Goal: Register for event/course

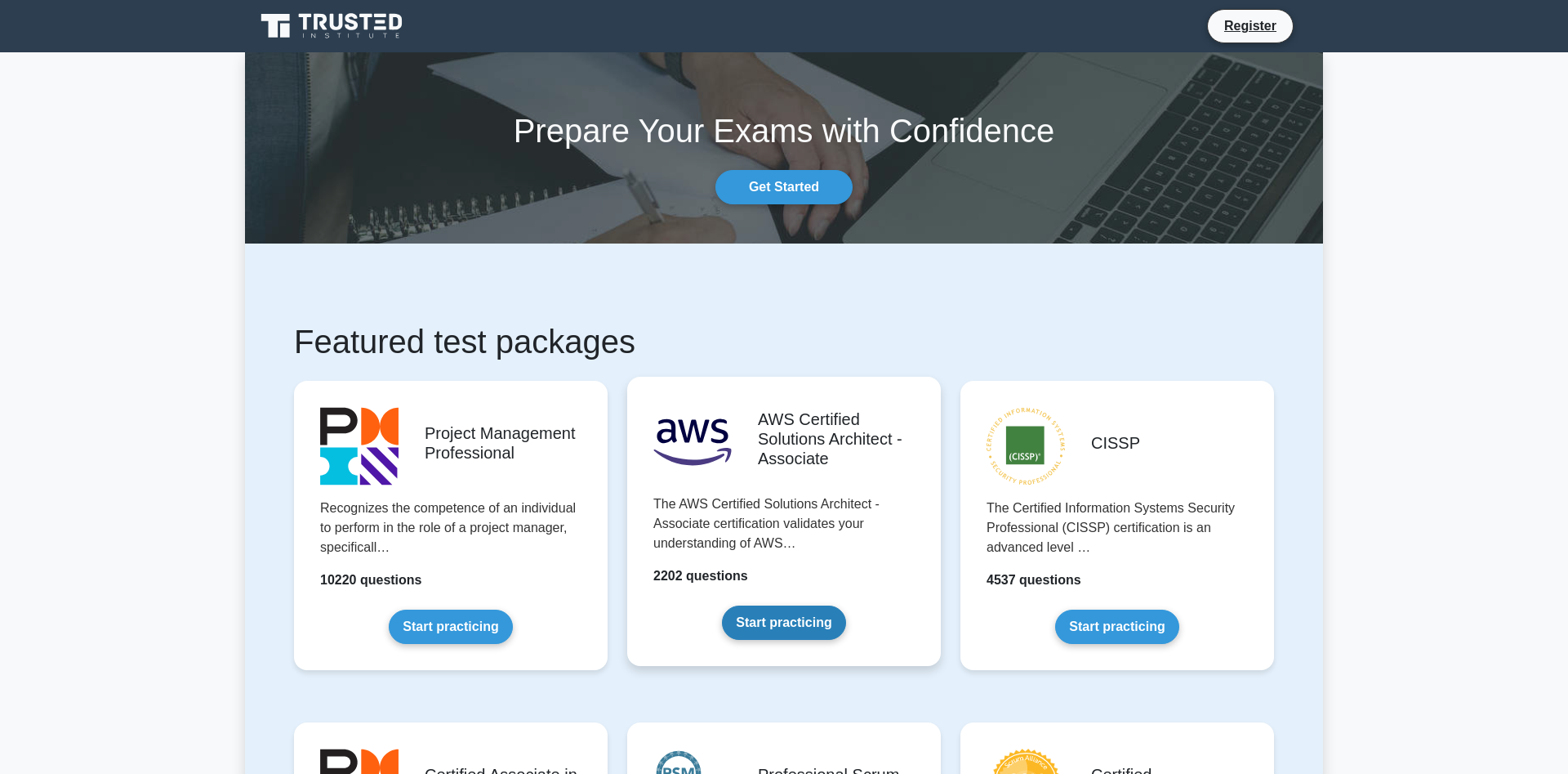
click at [795, 618] on link "Start practicing" at bounding box center [783, 623] width 124 height 35
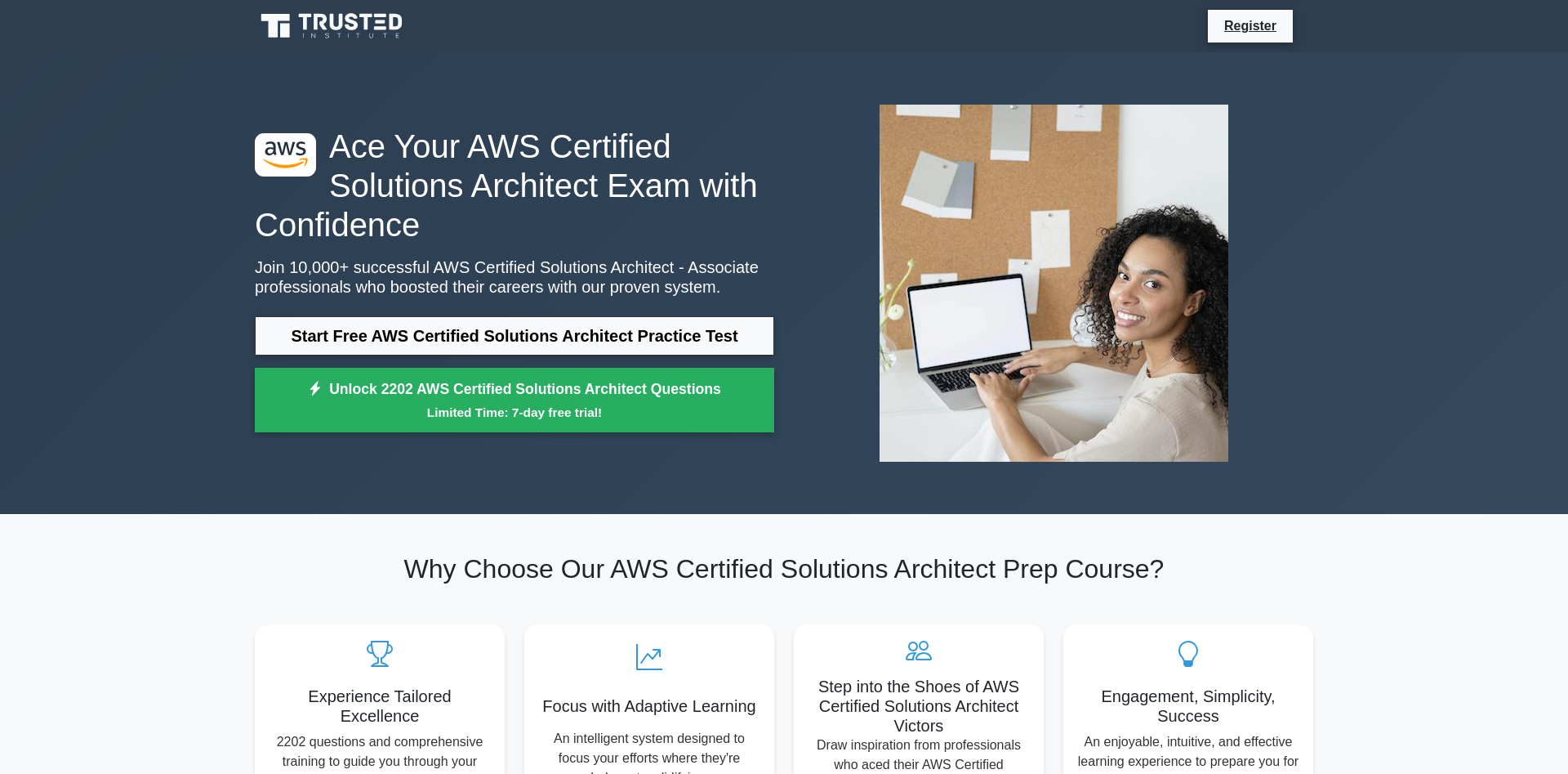
click at [559, 309] on div ".st0{fill:#252F3E;} .st1{fill-rule:evenodd;clip-rule:evenodd;fill:#FF9900;} Ace…" at bounding box center [515, 284] width 539 height 315
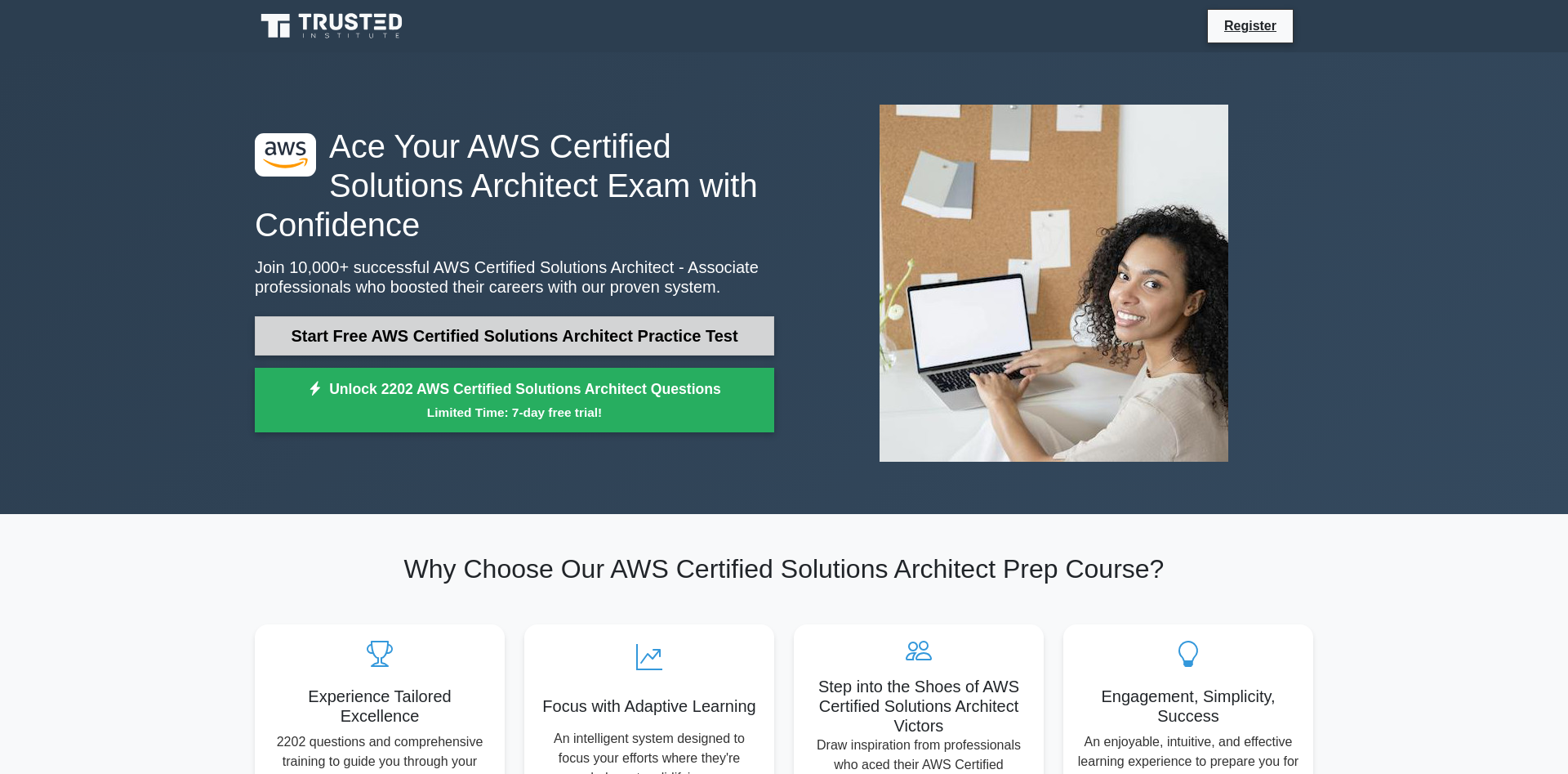
click at [556, 322] on link "Start Free AWS Certified Solutions Architect Practice Test" at bounding box center [514, 336] width 519 height 39
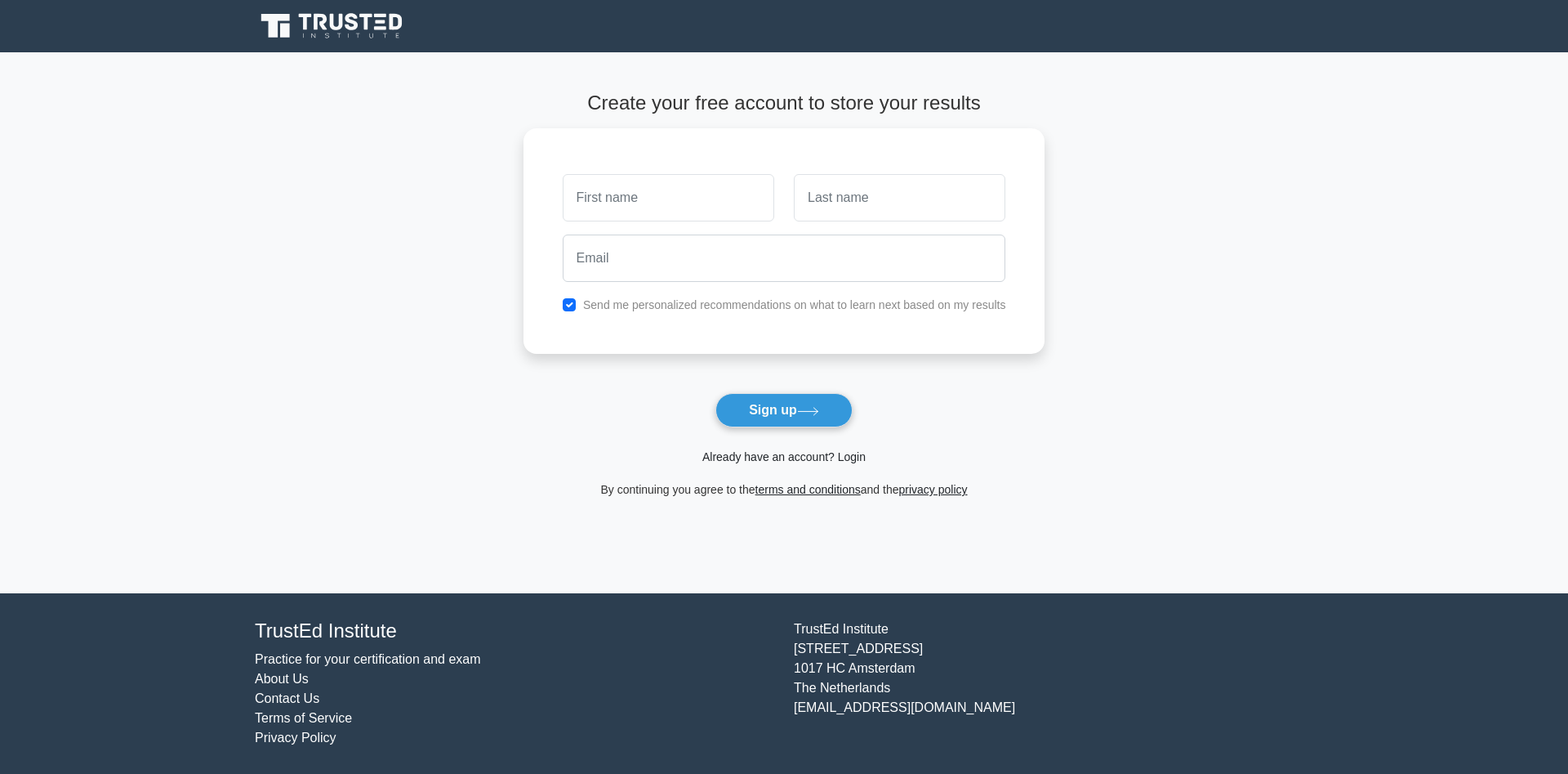
click at [803, 458] on link "Already have an account? Login" at bounding box center [784, 457] width 163 height 13
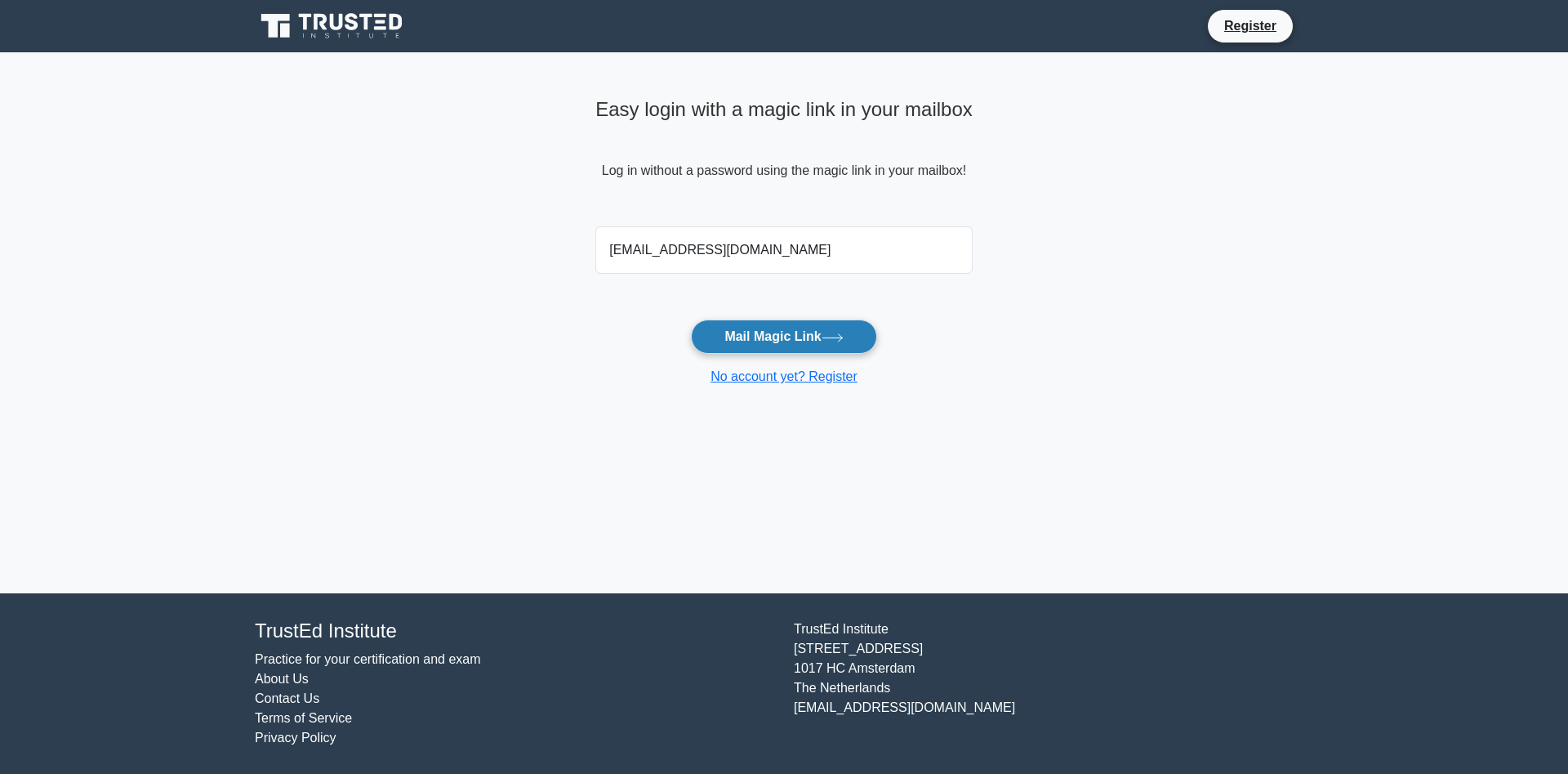
type input "[EMAIL_ADDRESS][DOMAIN_NAME]"
click at [791, 333] on button "Mail Magic Link" at bounding box center [784, 337] width 186 height 35
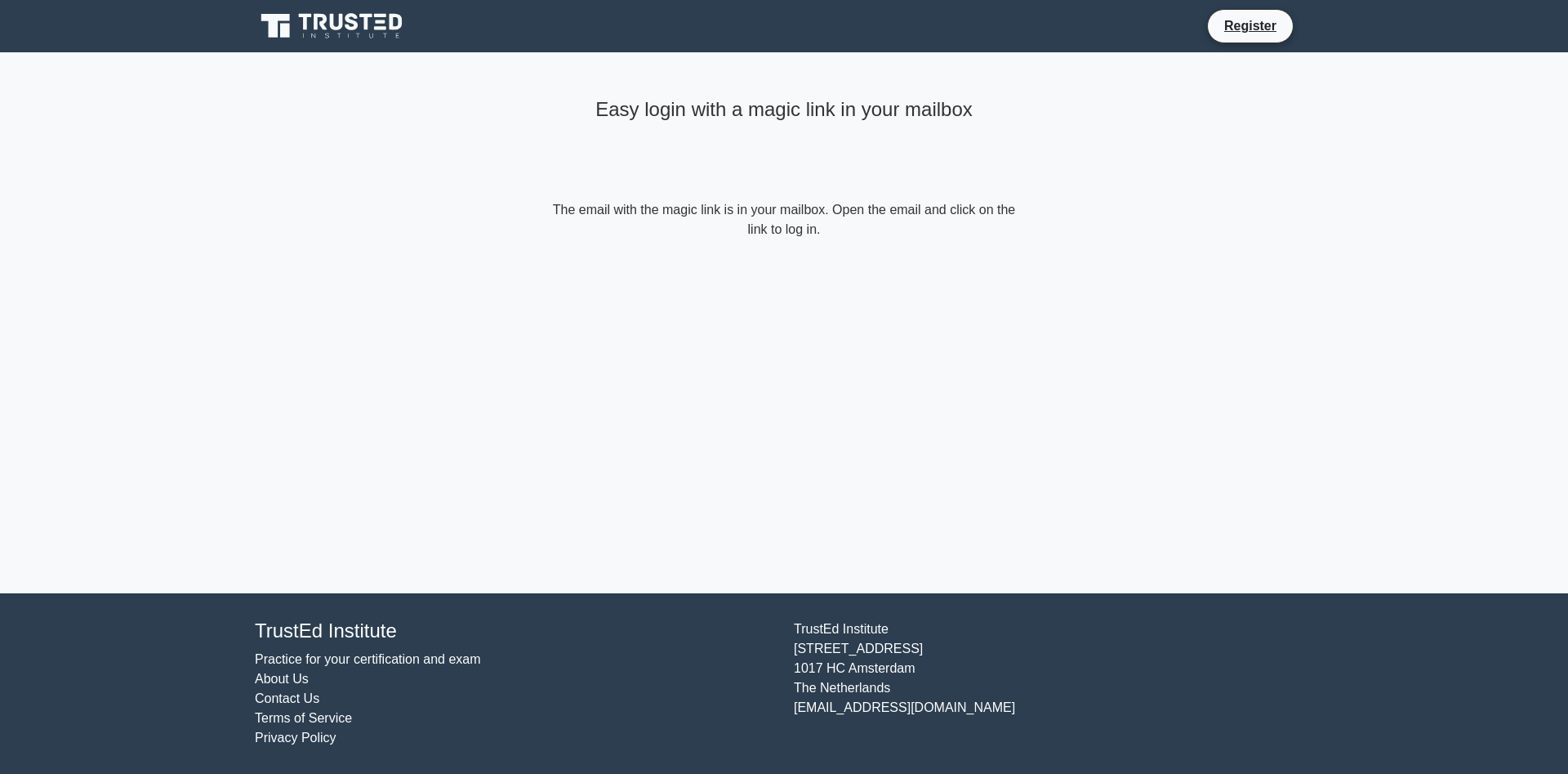
click at [933, 203] on form "The email with the magic link is in your mailbox. Open the email and click on t…" at bounding box center [784, 220] width 470 height 39
click at [865, 320] on div "Easy login with a magic link in your mailbox The email with the magic link is i…" at bounding box center [784, 323] width 490 height 541
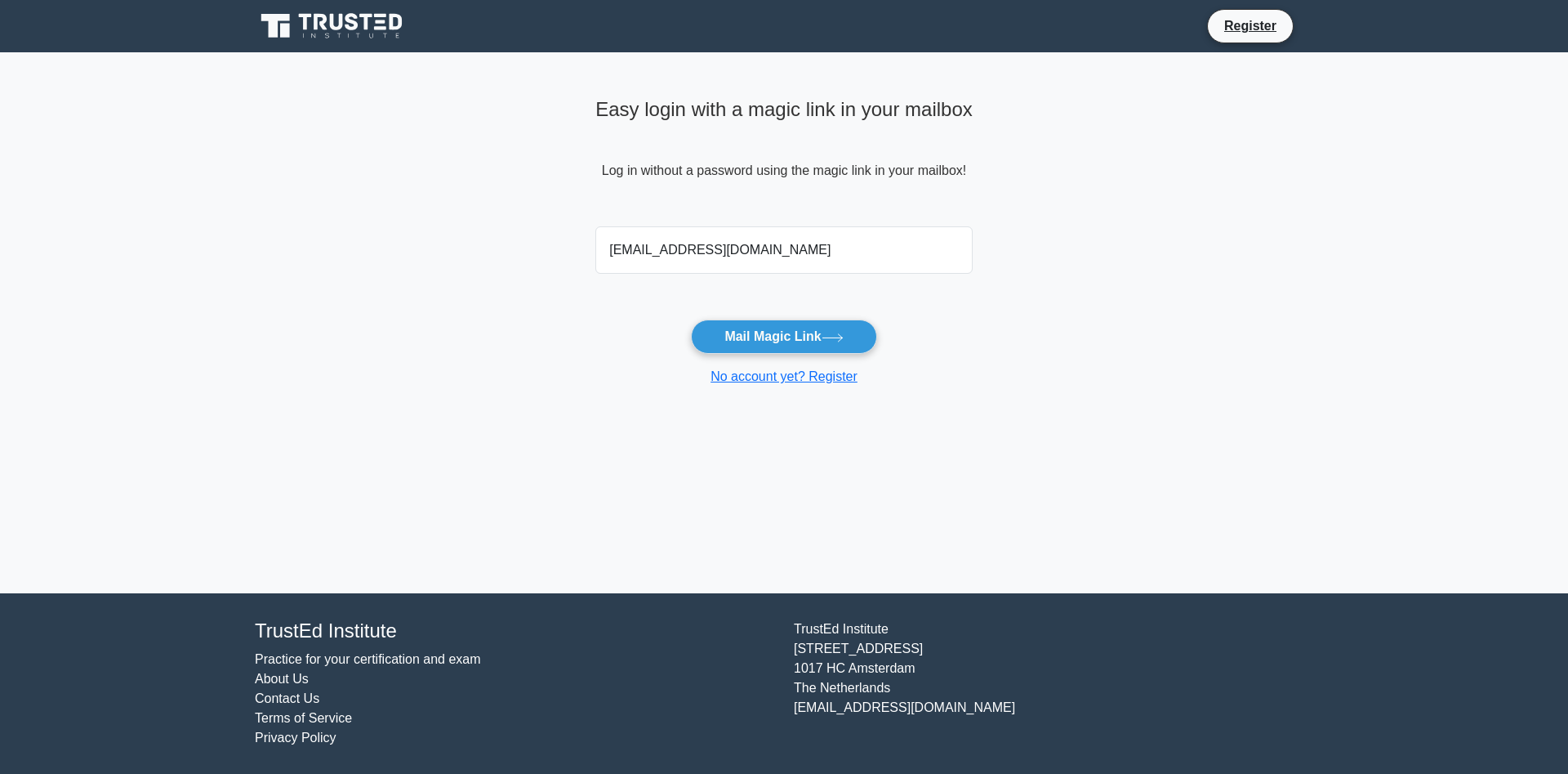
click at [781, 262] on input "[EMAIL_ADDRESS][DOMAIN_NAME]" at bounding box center [784, 250] width 378 height 48
click at [799, 259] on input "[EMAIL_ADDRESS][DOMAIN_NAME]" at bounding box center [784, 250] width 378 height 48
type input "r"
click at [1233, 29] on link "Register" at bounding box center [1250, 26] width 72 height 21
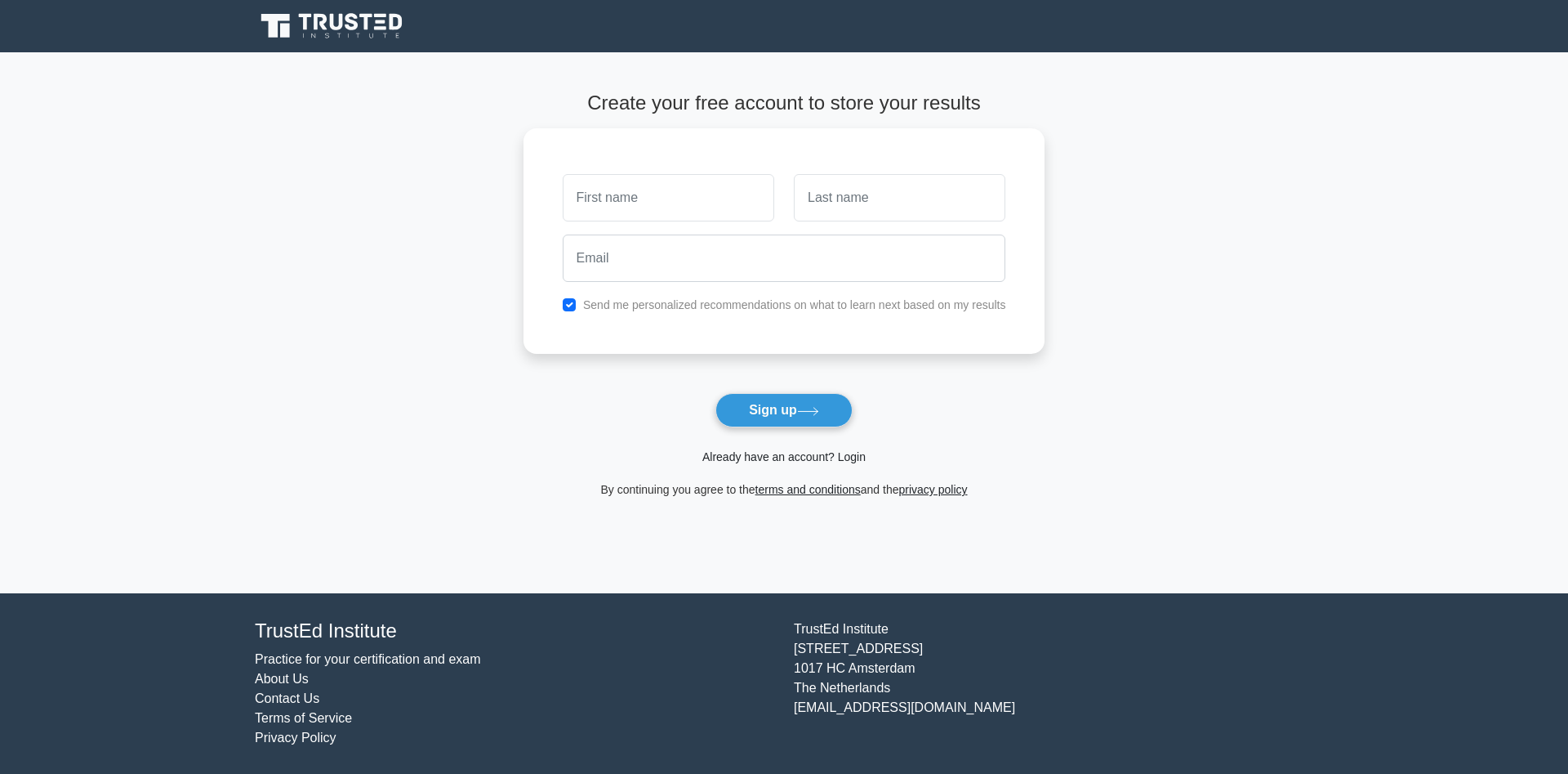
click at [857, 460] on link "Already have an account? Login" at bounding box center [784, 457] width 163 height 13
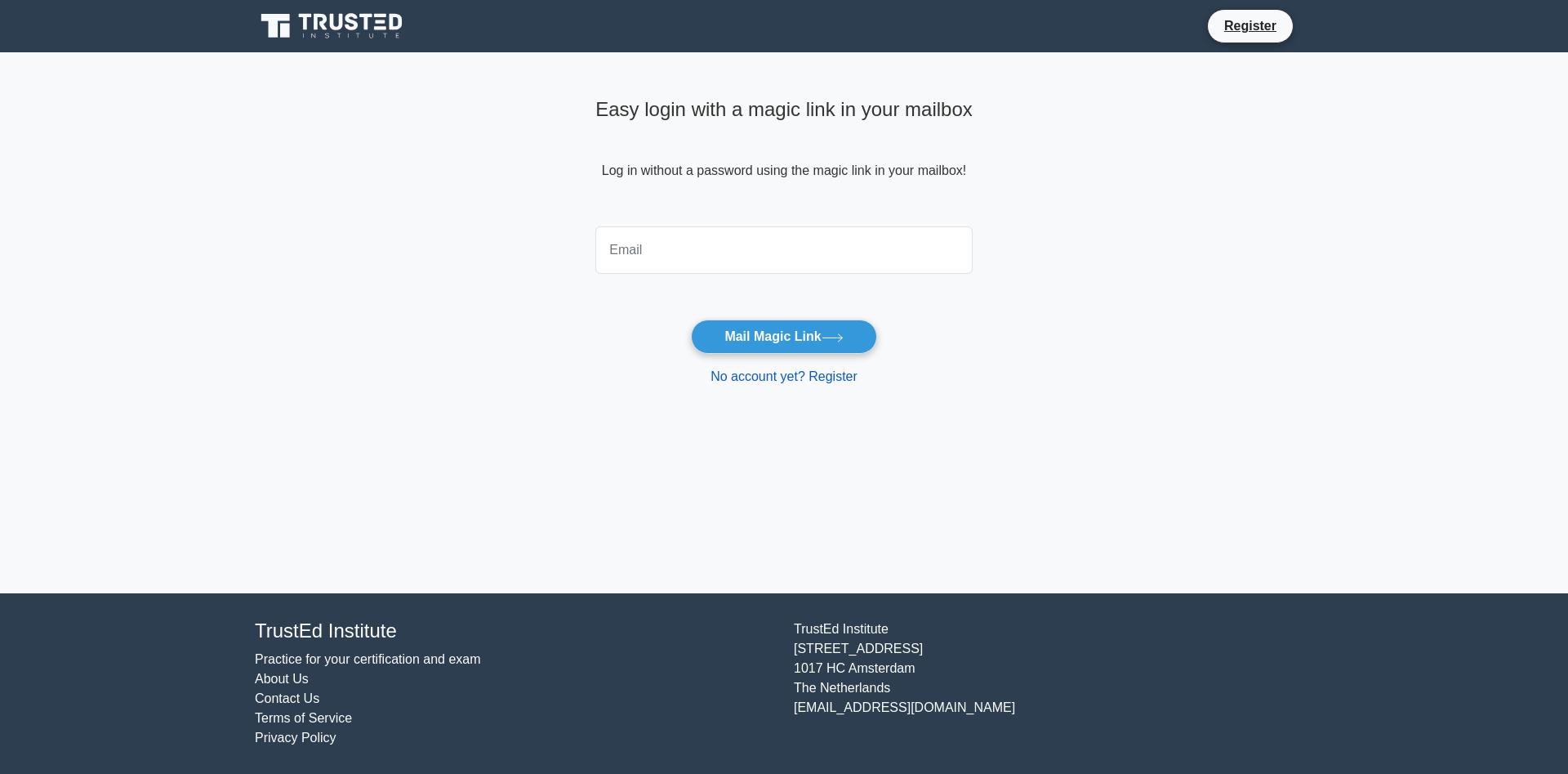
click at [793, 381] on link "No account yet? Register" at bounding box center [784, 376] width 147 height 14
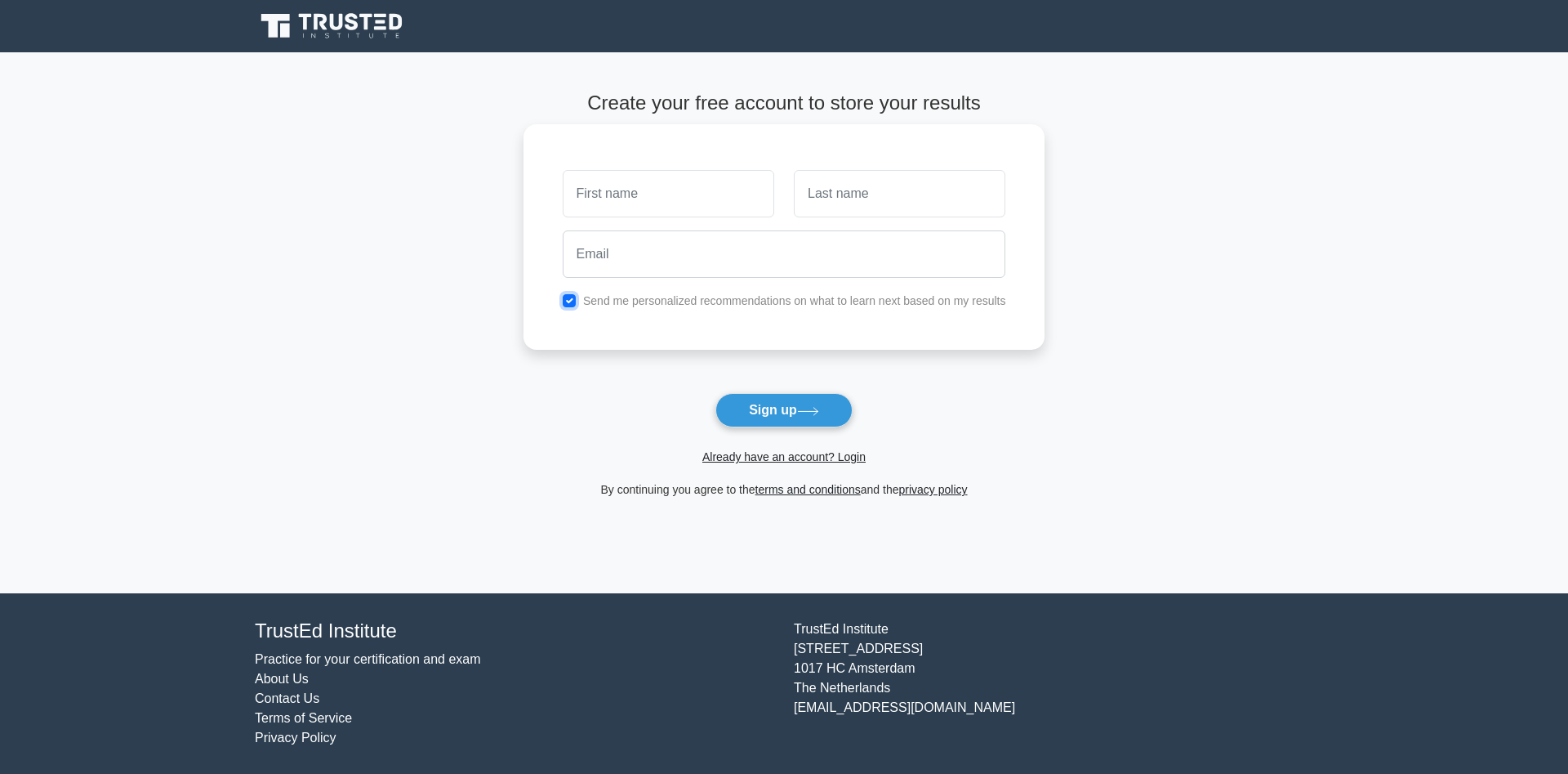
click at [572, 298] on input "checkbox" at bounding box center [569, 300] width 13 height 13
checkbox input "false"
click at [630, 211] on input "text" at bounding box center [668, 194] width 212 height 48
type input "Raphael"
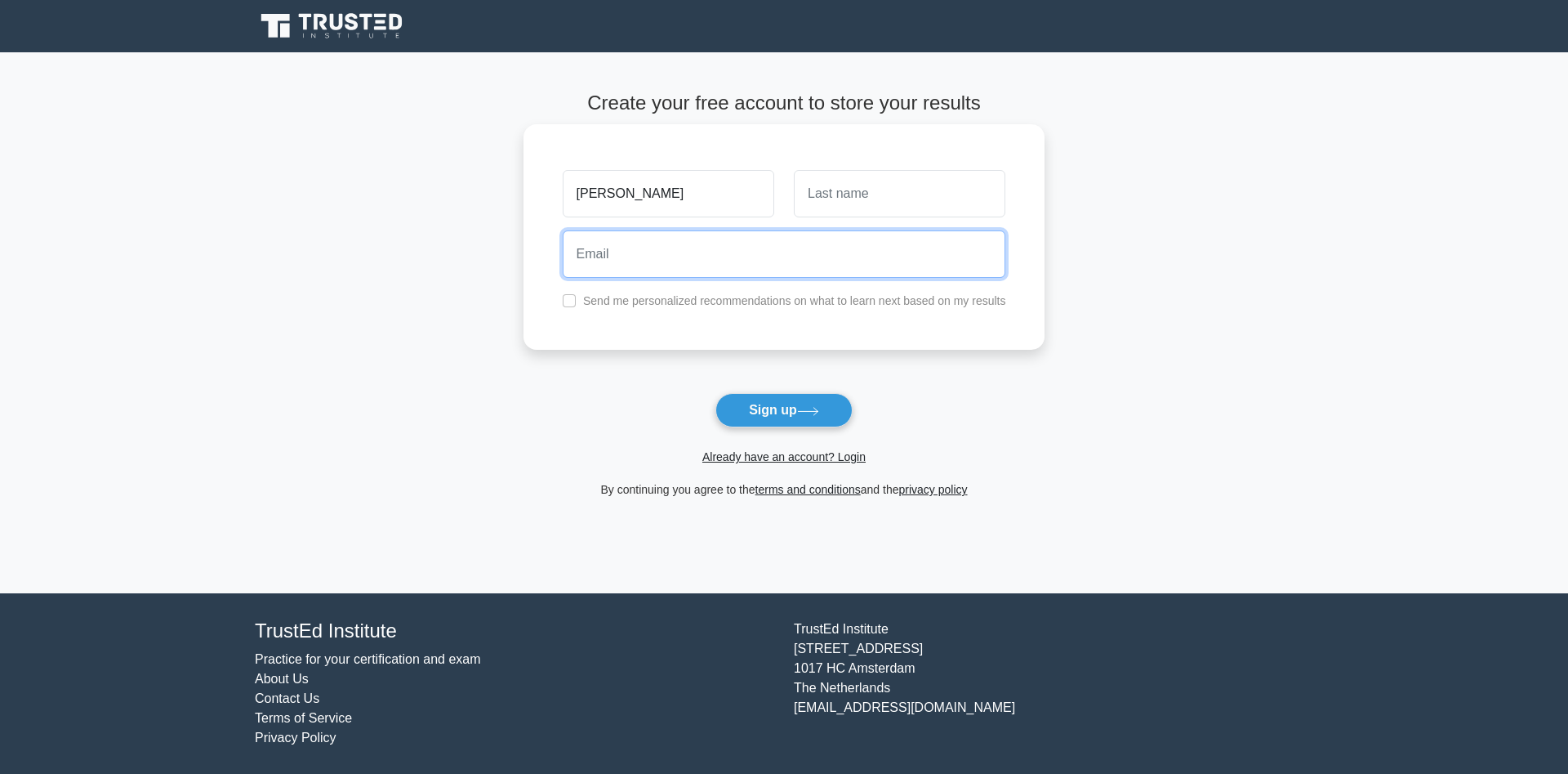
click at [638, 252] on input "email" at bounding box center [784, 254] width 443 height 48
type input "ralphwayne715@gmail.com"
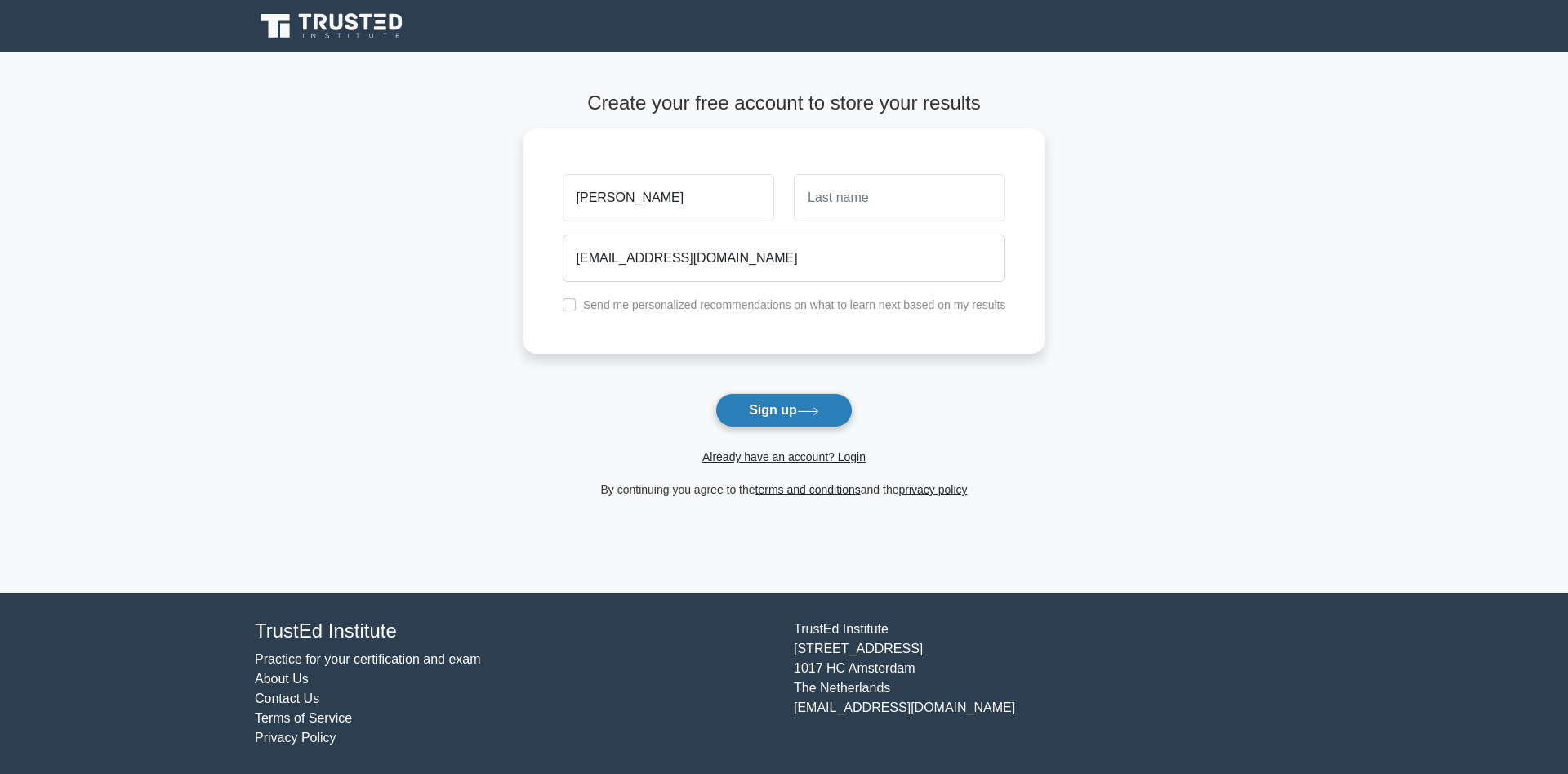
click at [746, 399] on button "Sign up" at bounding box center [784, 411] width 137 height 35
type input "wayne"
click at [716, 393] on button "Sign up" at bounding box center [784, 411] width 137 height 35
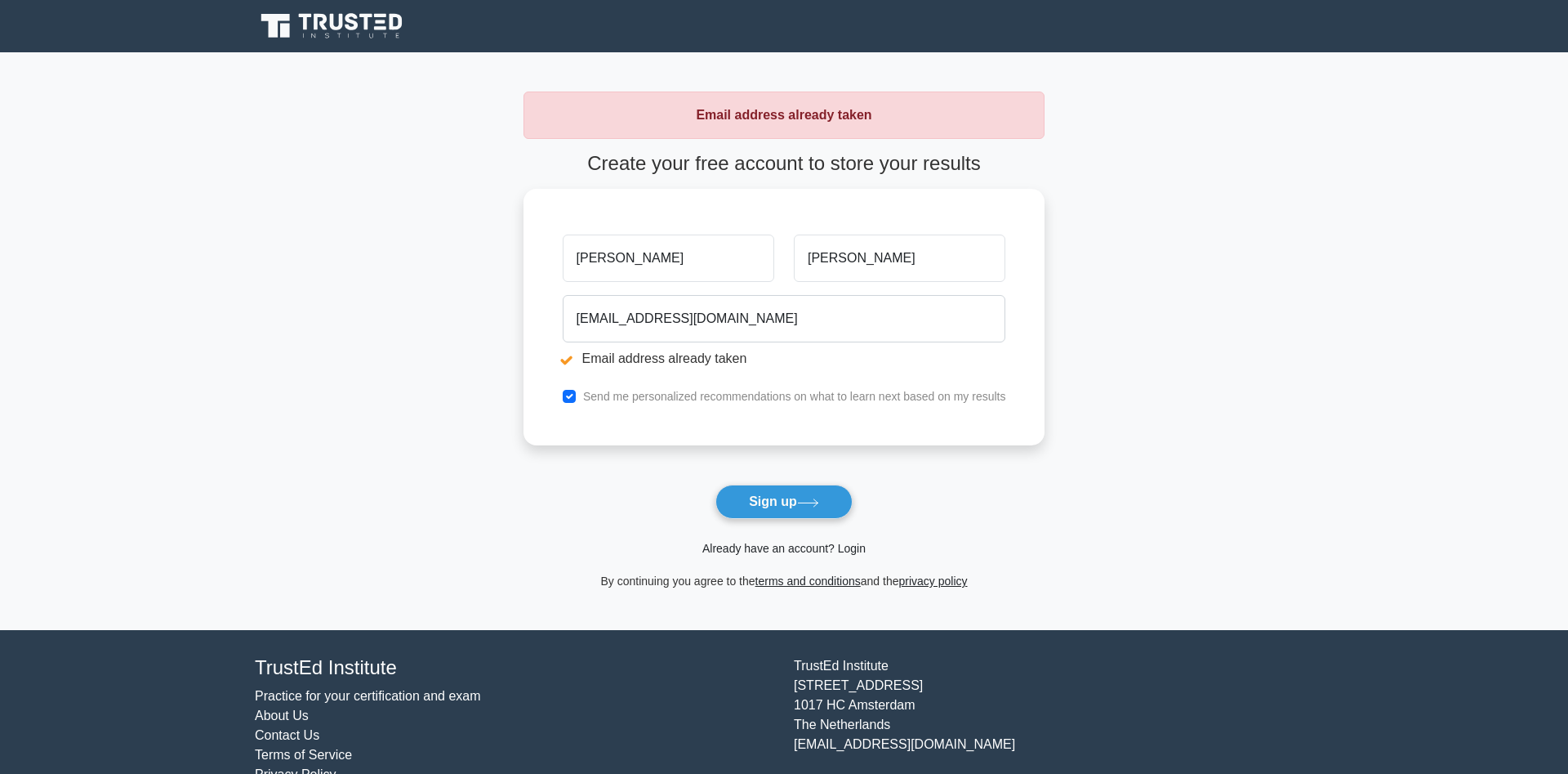
click at [827, 551] on link "Already have an account? Login" at bounding box center [784, 548] width 163 height 13
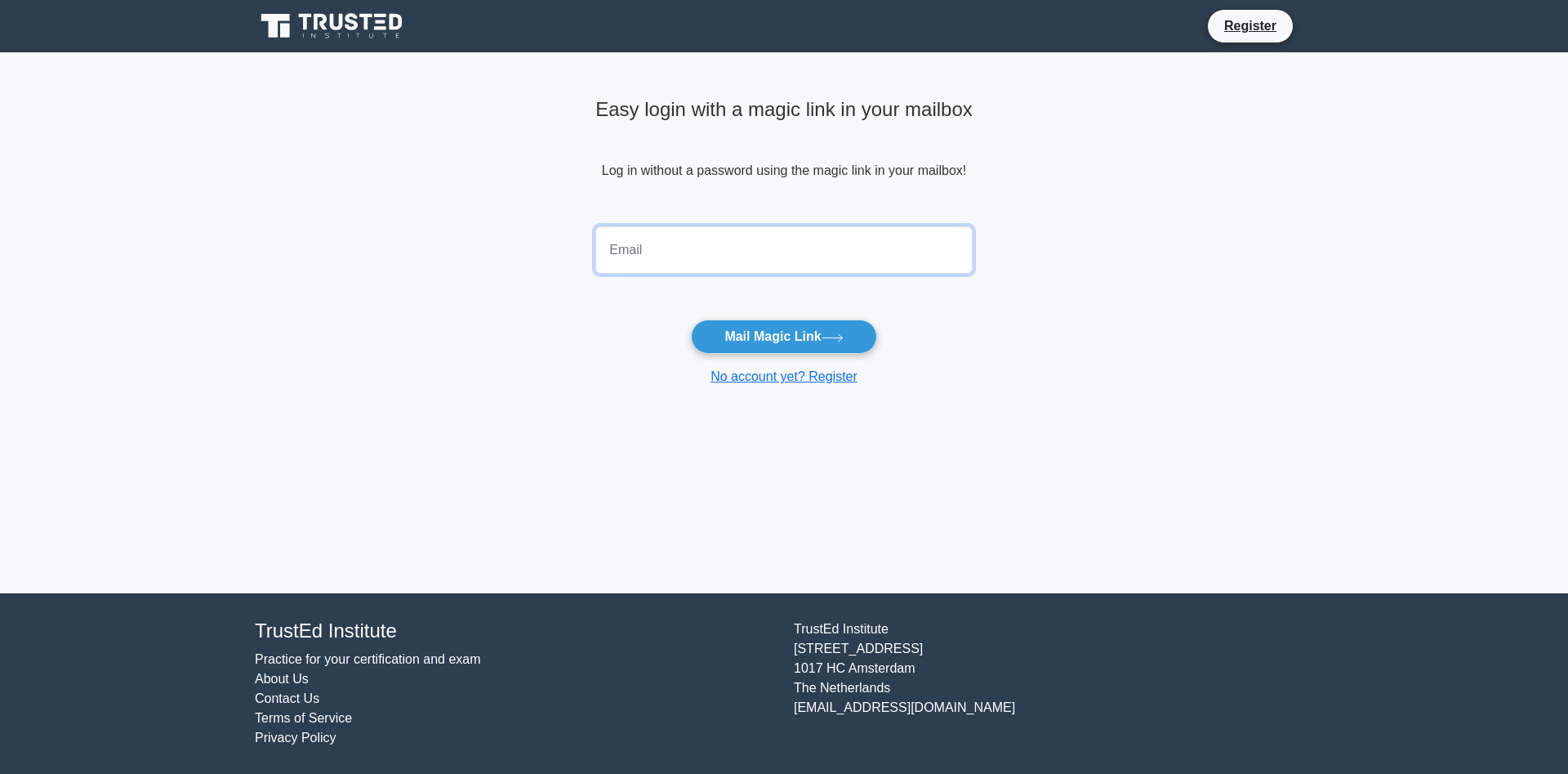
click at [762, 236] on input "email" at bounding box center [784, 250] width 378 height 48
type input "[EMAIL_ADDRESS][DOMAIN_NAME]"
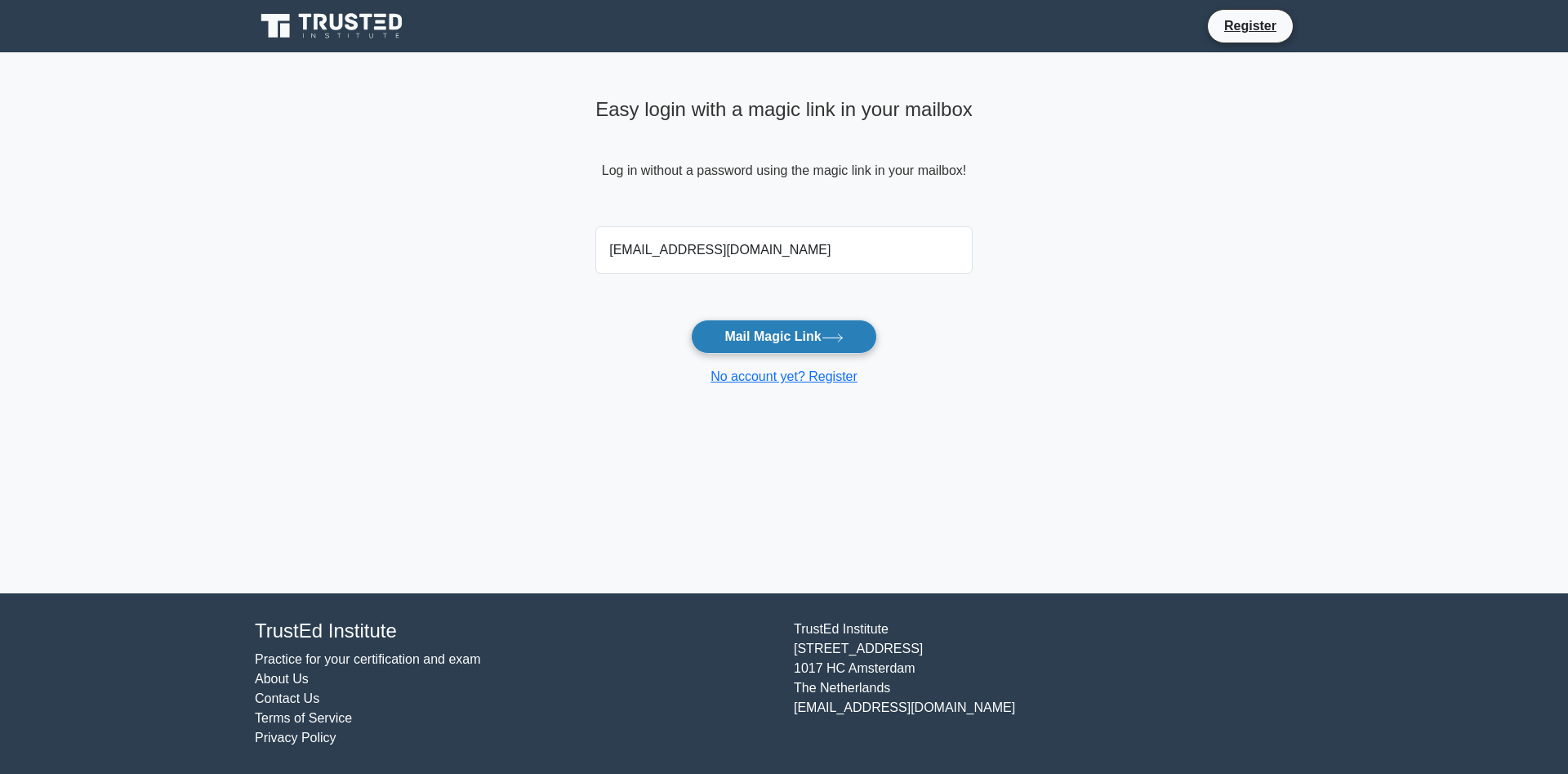
click at [834, 349] on button "Mail Magic Link" at bounding box center [784, 337] width 186 height 35
